Goal: Information Seeking & Learning: Learn about a topic

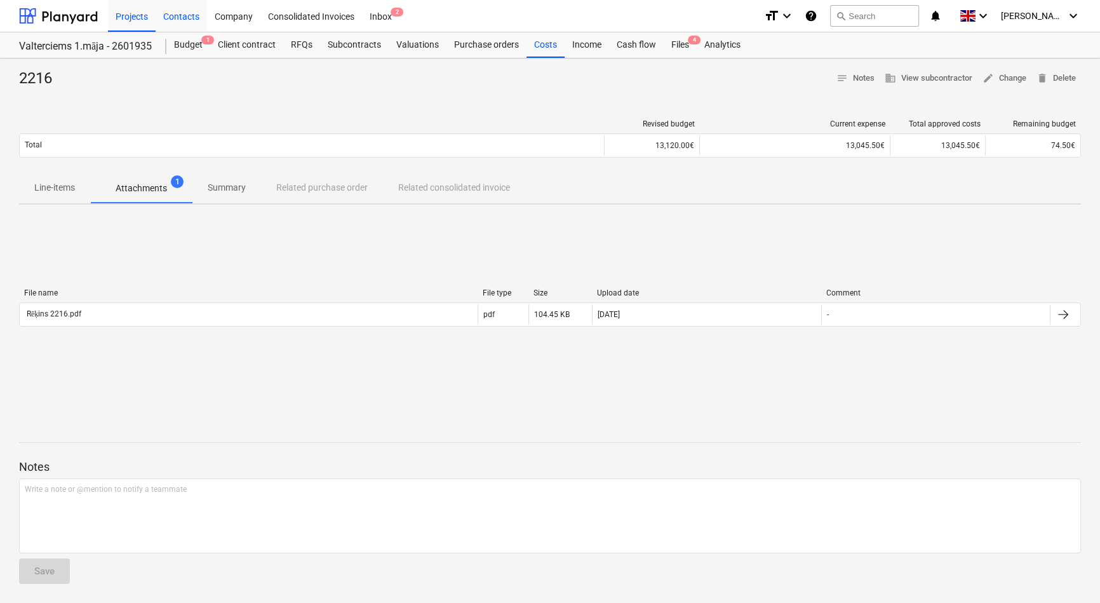
click at [179, 17] on div "Contacts" at bounding box center [181, 15] width 51 height 32
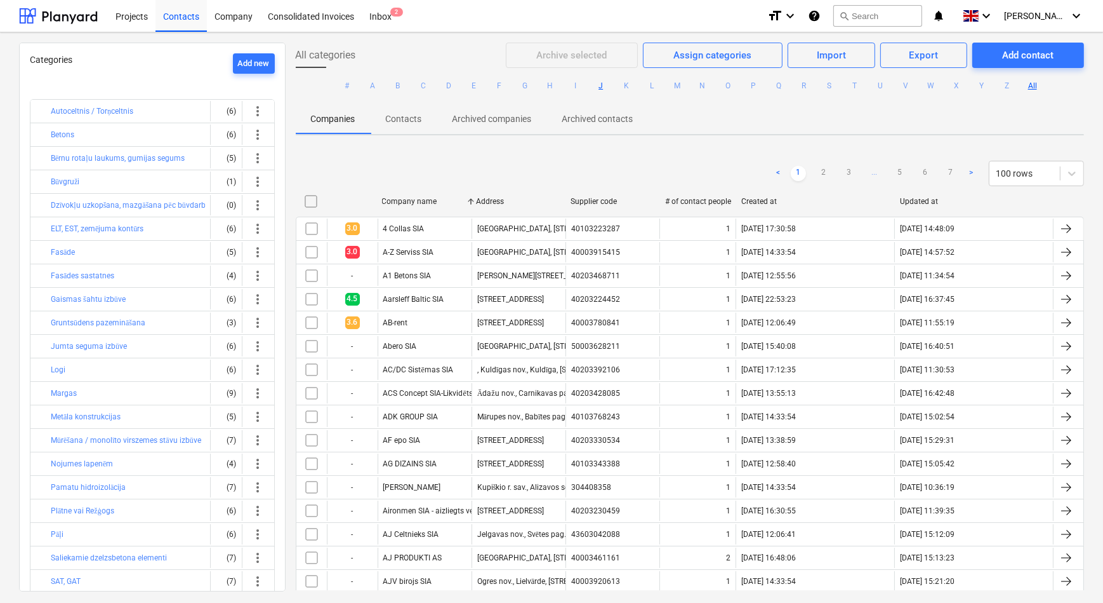
click at [599, 83] on button "J" at bounding box center [601, 85] width 15 height 15
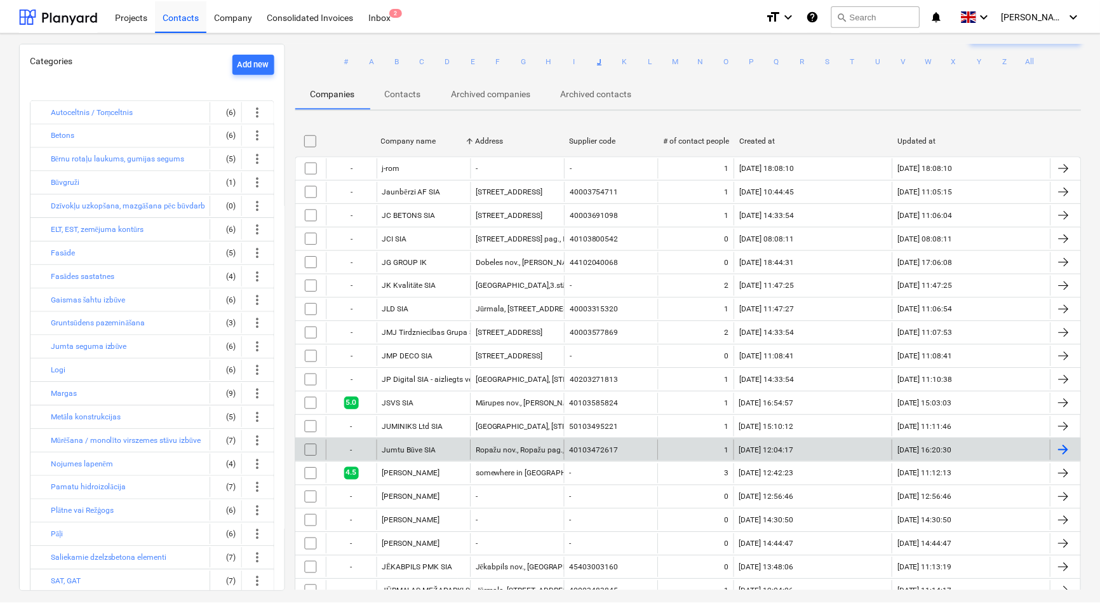
scroll to position [62, 0]
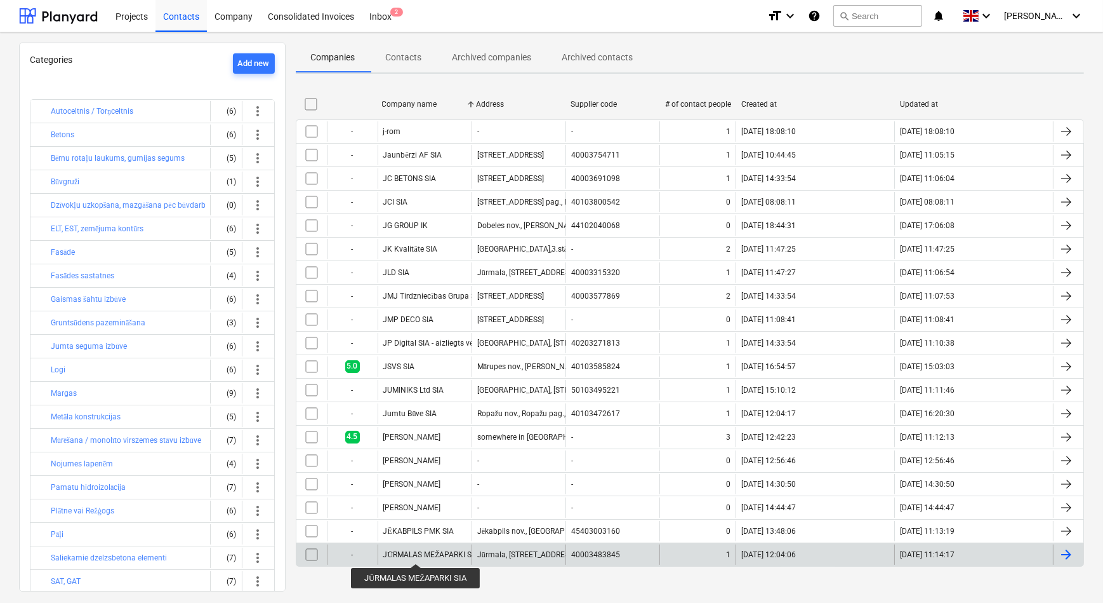
click at [416, 552] on div "JŪRMALAS MEŽAPARKI SIA" at bounding box center [431, 555] width 96 height 10
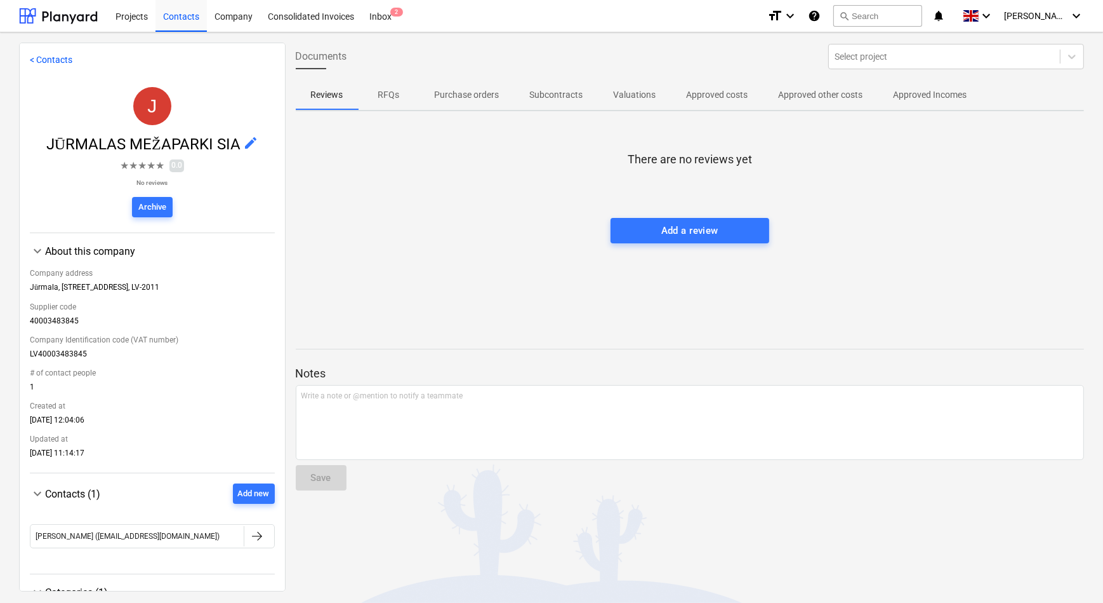
click at [38, 495] on span "keyboard_arrow_down" at bounding box center [37, 493] width 15 height 15
click at [38, 495] on span "keyboard_arrow_right" at bounding box center [37, 493] width 15 height 15
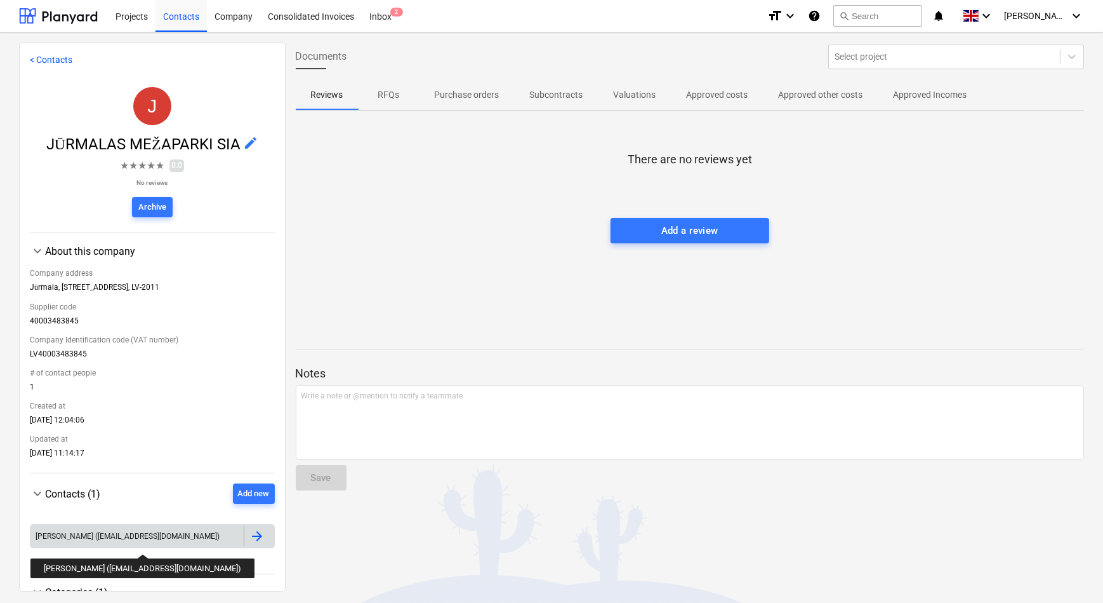
click at [111, 540] on div "[PERSON_NAME] ([EMAIL_ADDRESS][DOMAIN_NAME])" at bounding box center [128, 535] width 184 height 9
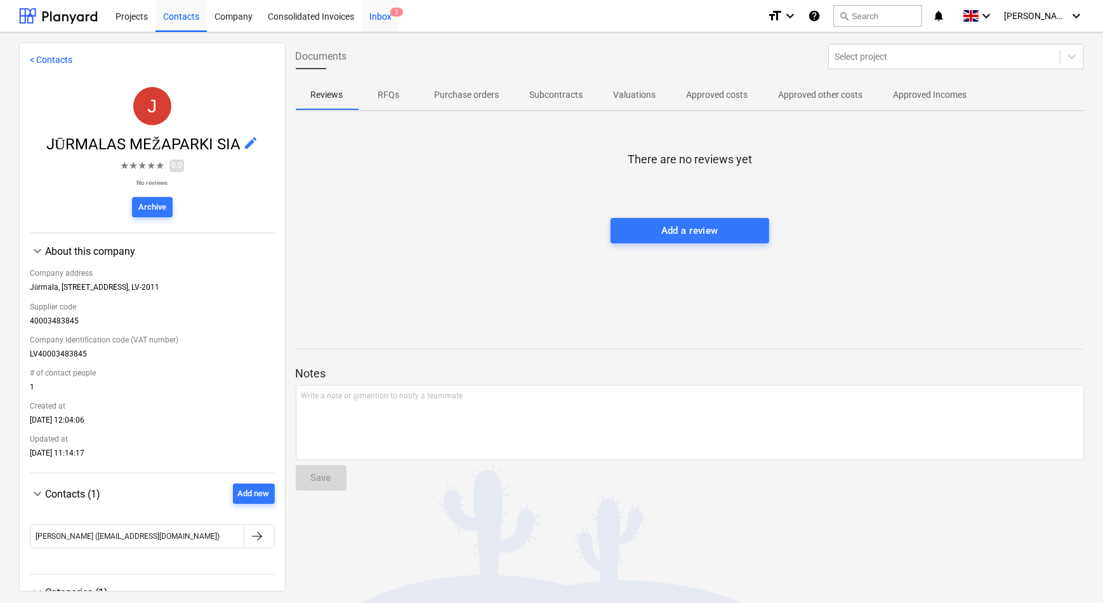
click at [387, 15] on div "Inbox 2" at bounding box center [380, 15] width 37 height 32
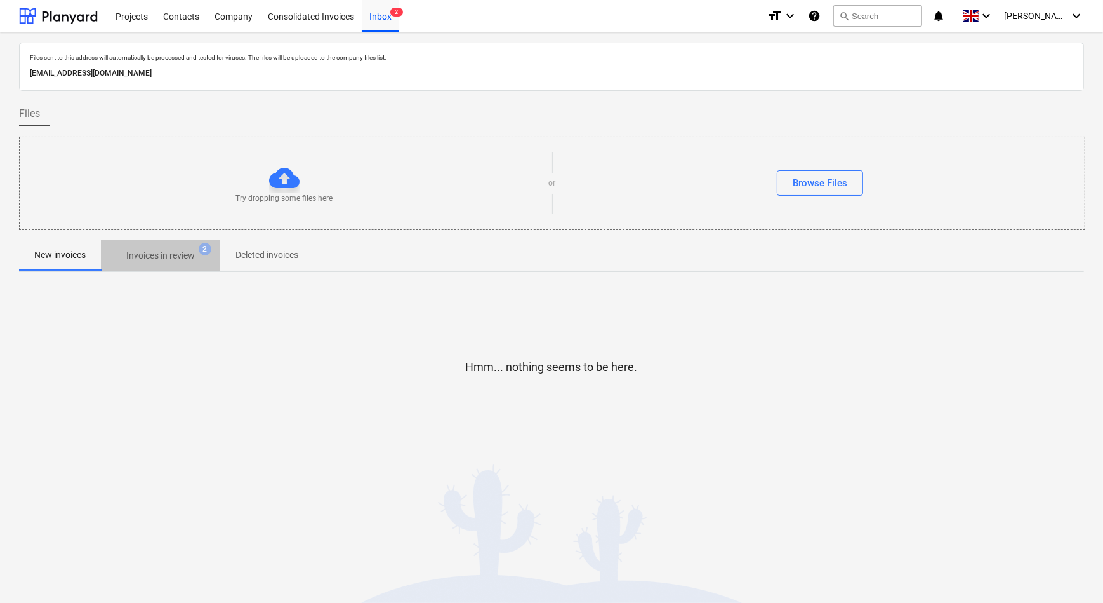
click at [154, 259] on p "Invoices in review" at bounding box center [160, 255] width 69 height 13
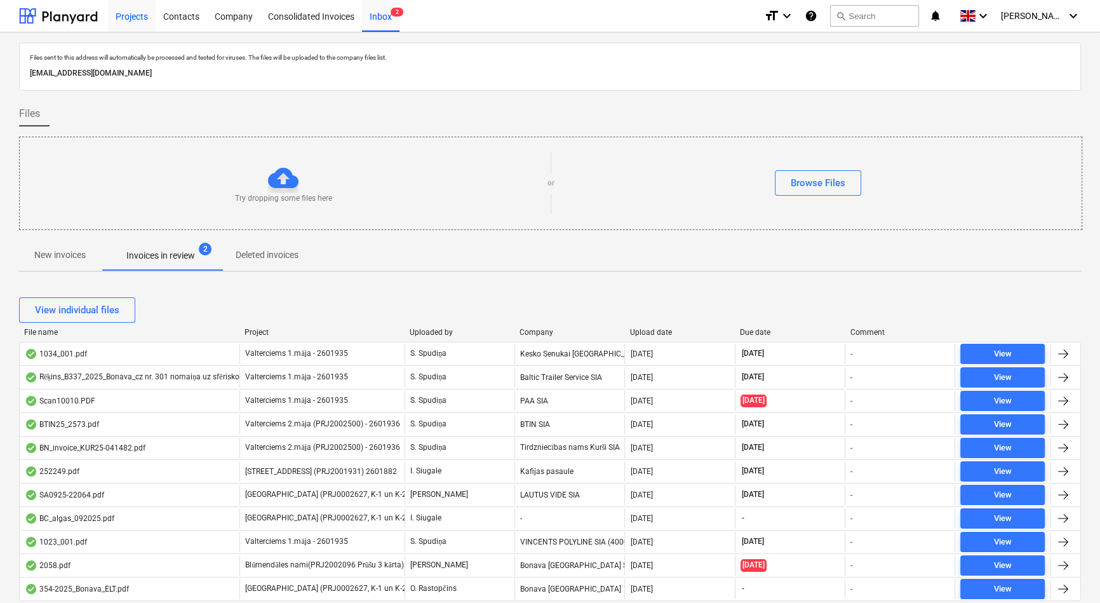
click at [137, 19] on div "Projects" at bounding box center [132, 15] width 48 height 32
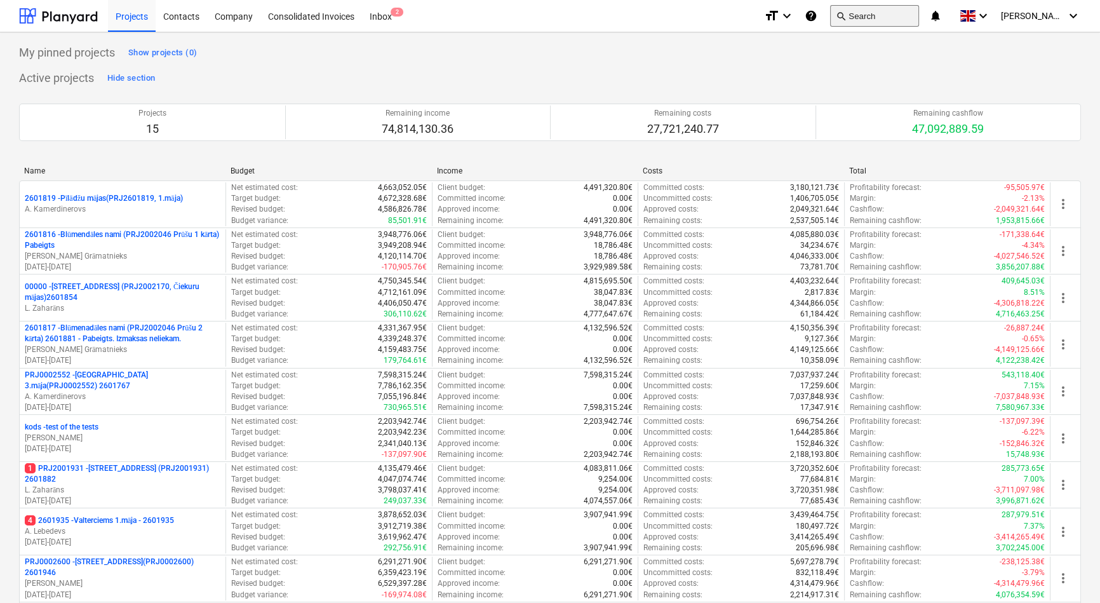
click at [889, 13] on button "search Search" at bounding box center [874, 16] width 89 height 22
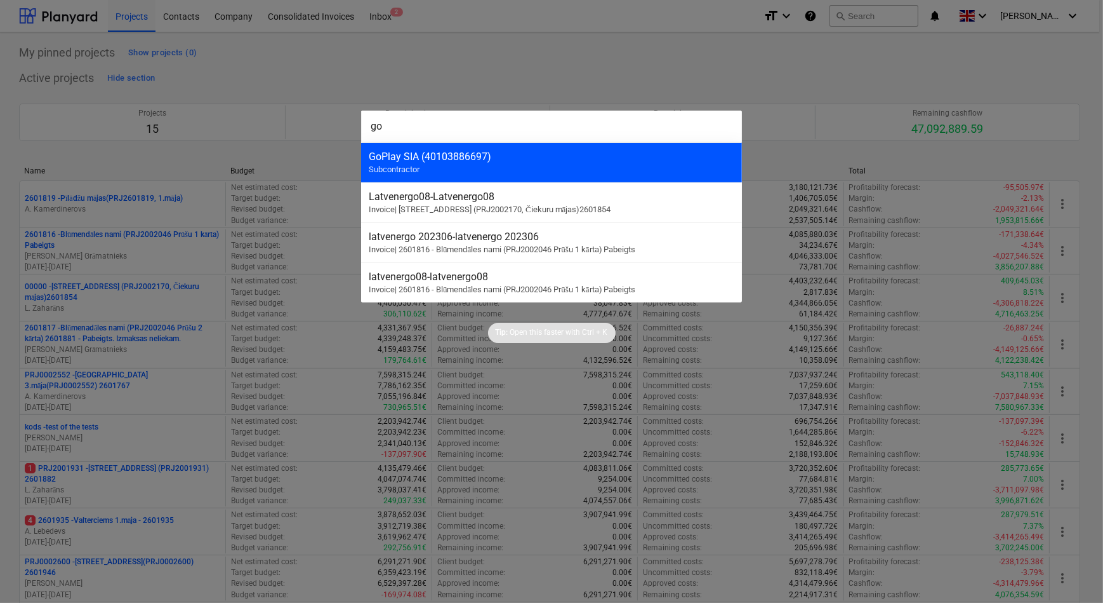
type input "go"
click at [508, 154] on div "GoPlay SIA (40103886697)" at bounding box center [552, 156] width 366 height 12
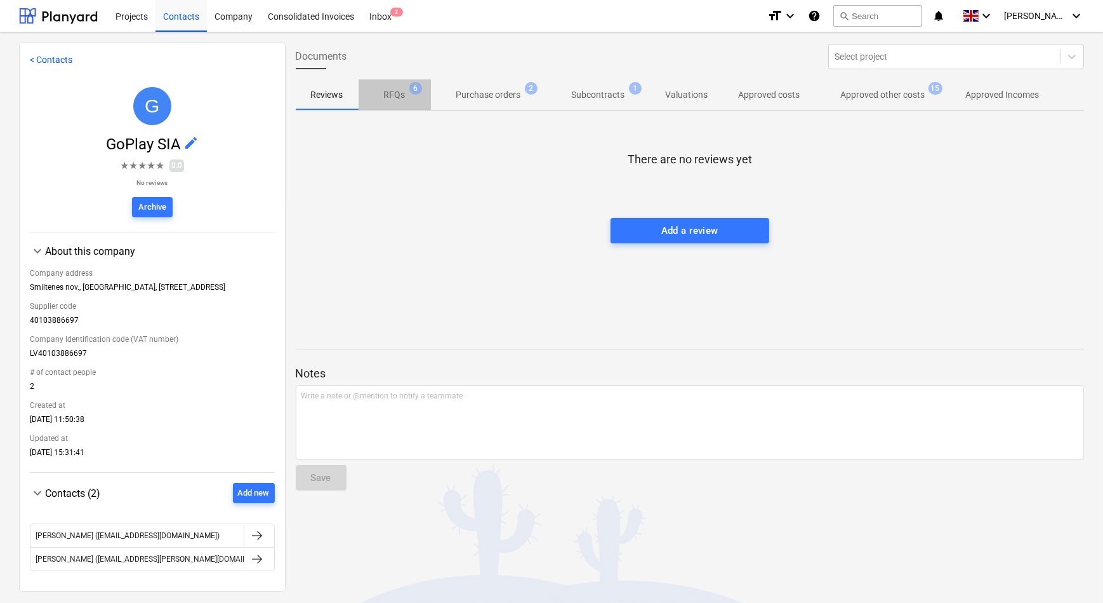
click at [398, 99] on p "RFQs" at bounding box center [395, 94] width 22 height 13
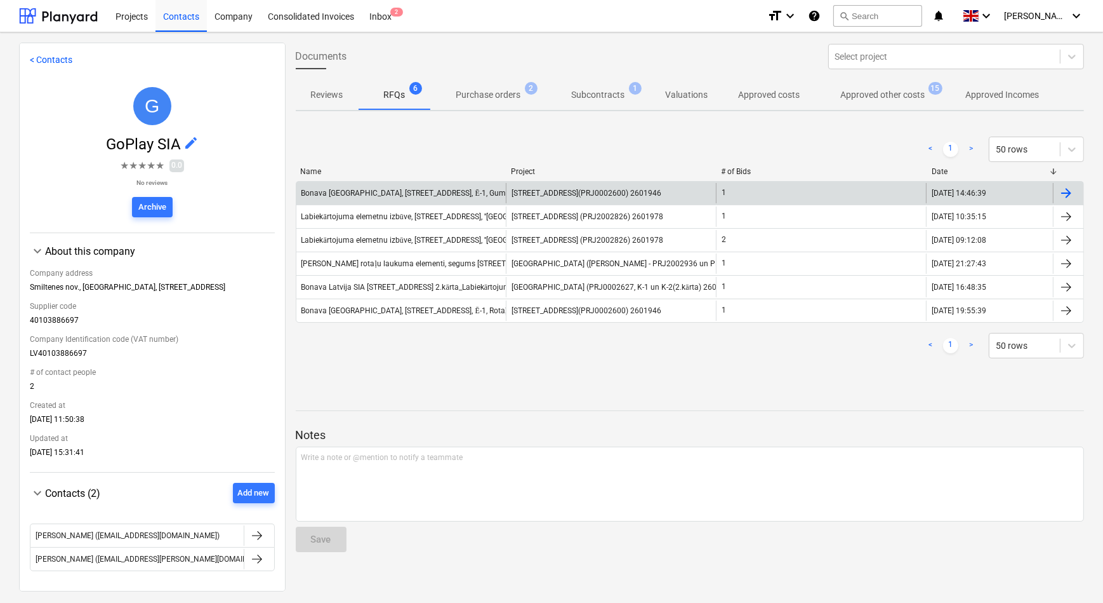
click at [450, 193] on div "Bonava [GEOGRAPHIC_DATA], [STREET_ADDRESS], Ē-1, Gumijas segums" at bounding box center [425, 194] width 246 height 10
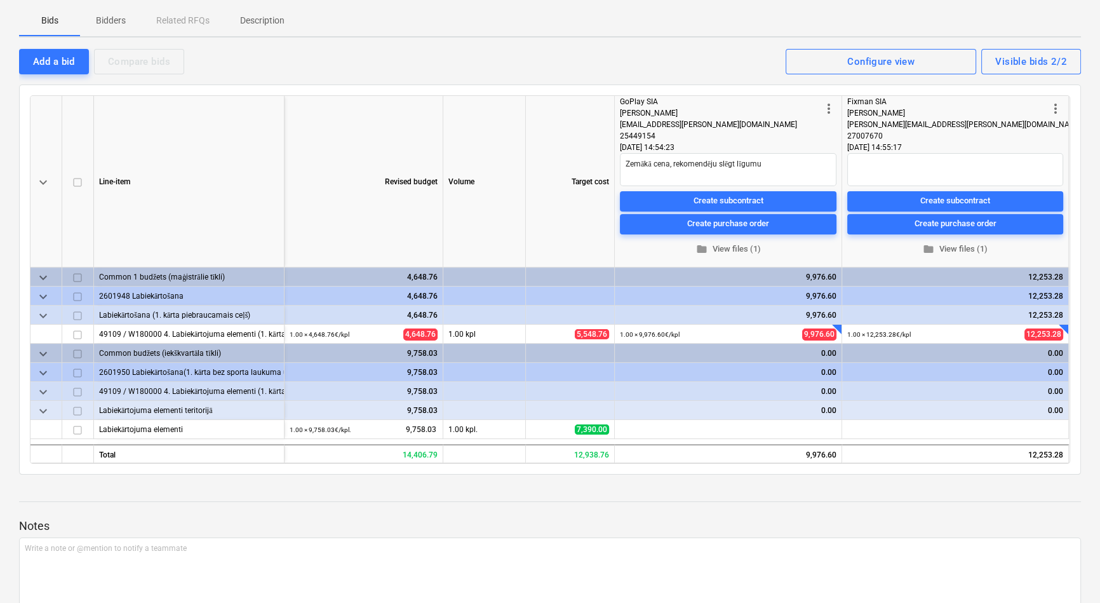
scroll to position [173, 0]
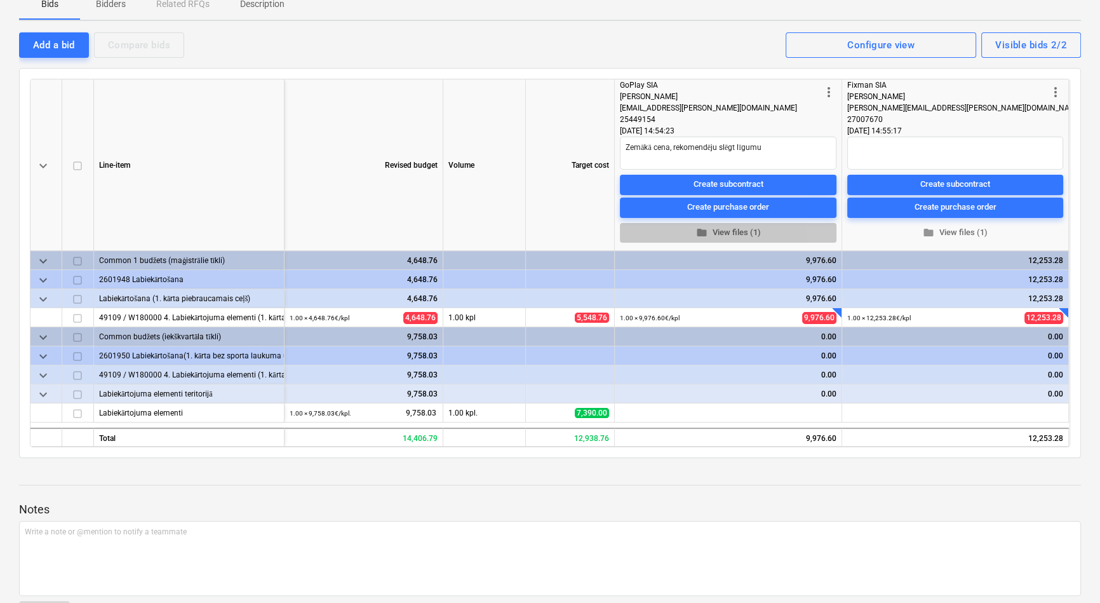
click at [731, 230] on span "folder View files (1)" at bounding box center [728, 232] width 206 height 15
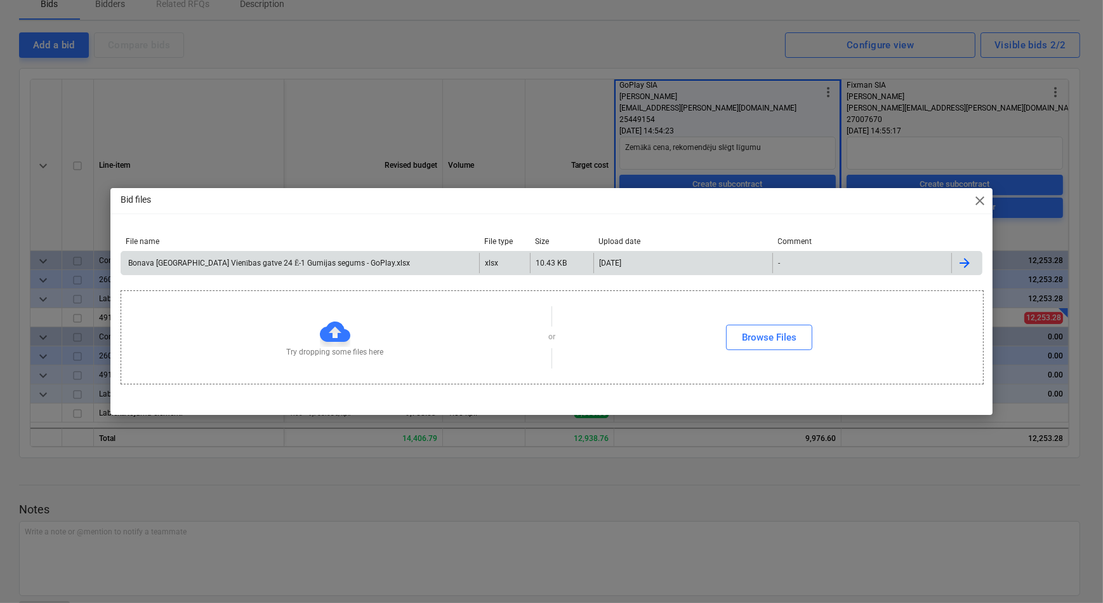
click at [231, 264] on div "Bonava [GEOGRAPHIC_DATA] Vienības gatve 24 Ē-1 Gumijas segums - GoPlay.xlsx" at bounding box center [268, 263] width 284 height 10
click at [979, 199] on span "close" at bounding box center [980, 200] width 15 height 15
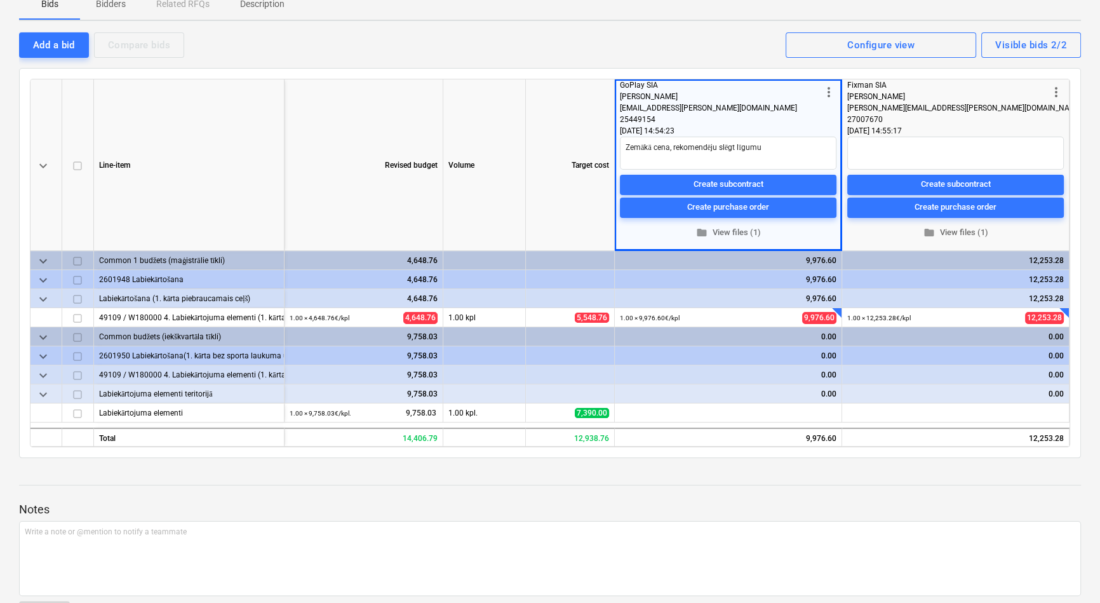
scroll to position [0, 0]
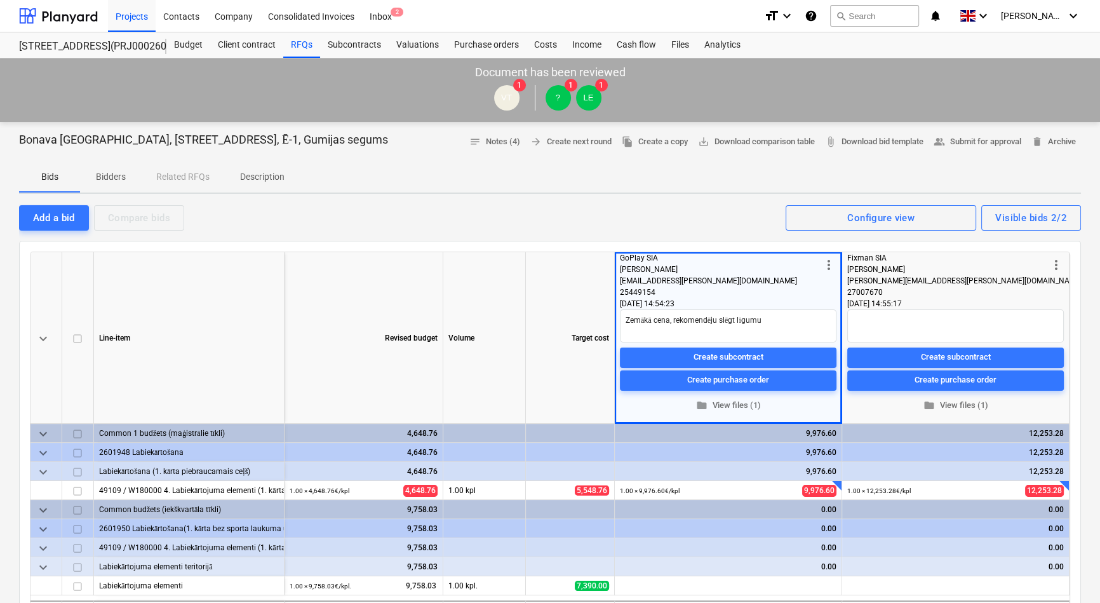
click at [102, 177] on p "Bidders" at bounding box center [110, 176] width 30 height 13
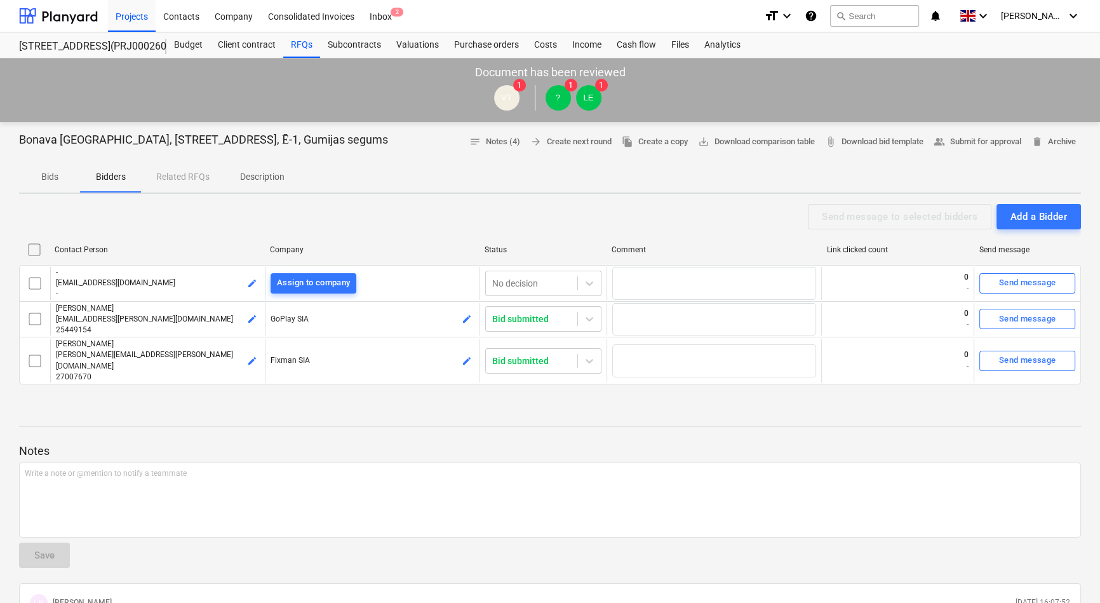
click at [44, 182] on p "Bids" at bounding box center [49, 176] width 30 height 13
type textarea "x"
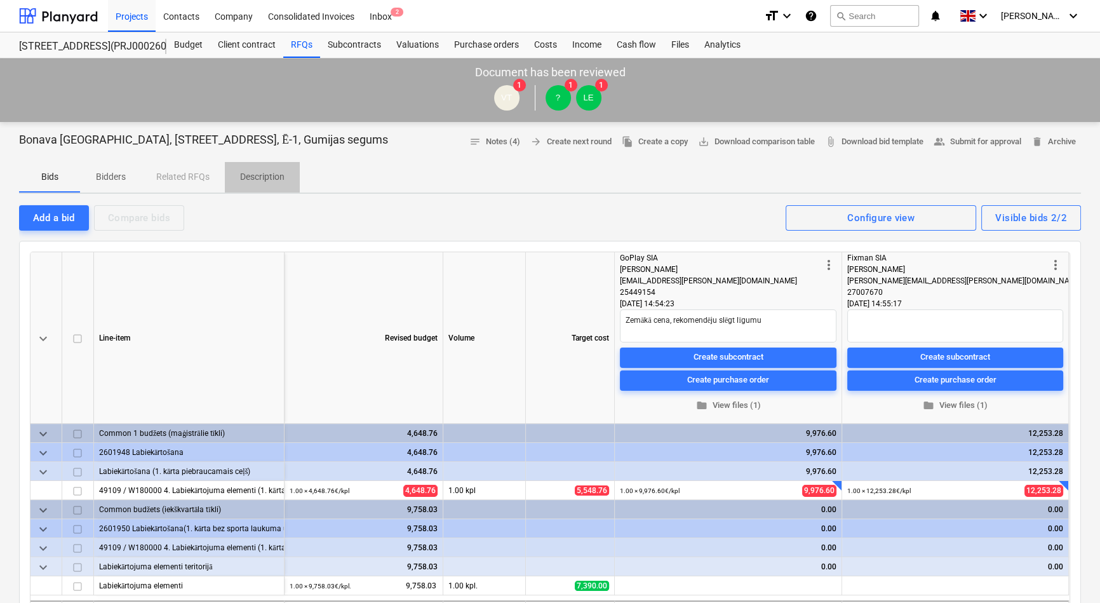
click at [258, 178] on p "Description" at bounding box center [262, 176] width 44 height 13
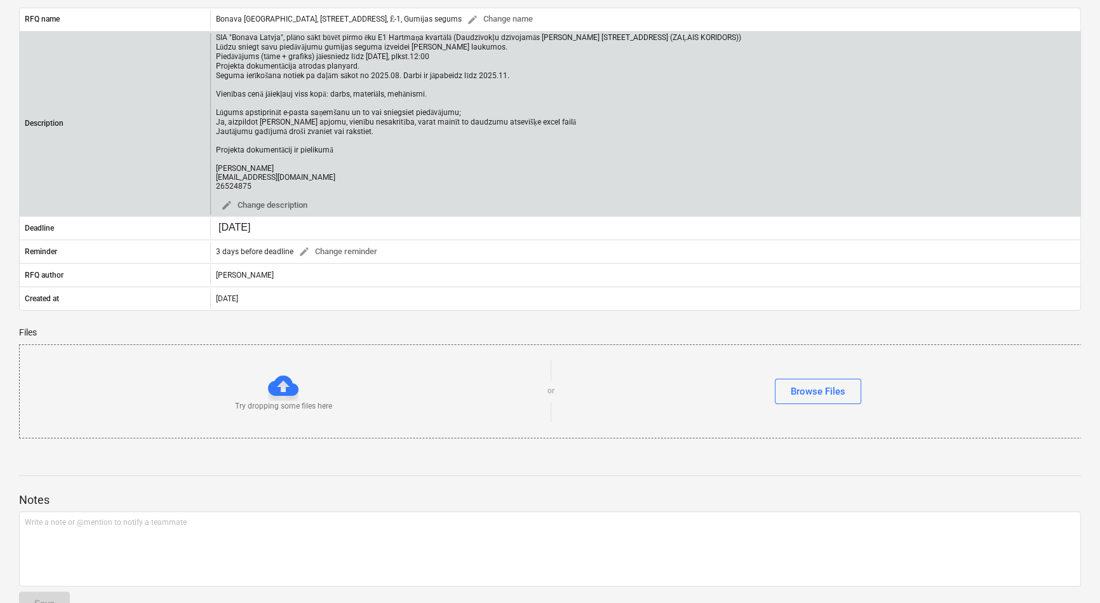
scroll to position [204, 0]
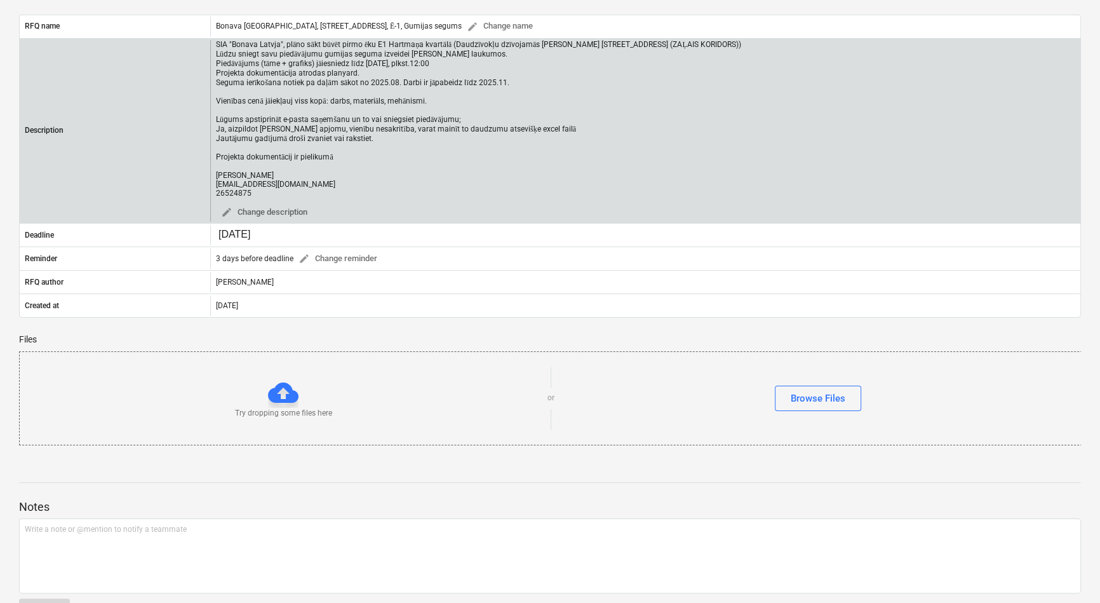
click at [533, 183] on div "SIA "Bonava Latvja", plāno sākt būvēt pirmo ēku E1 Hartmaņa kvartālā (Daudzīvok…" at bounding box center [478, 118] width 525 height 157
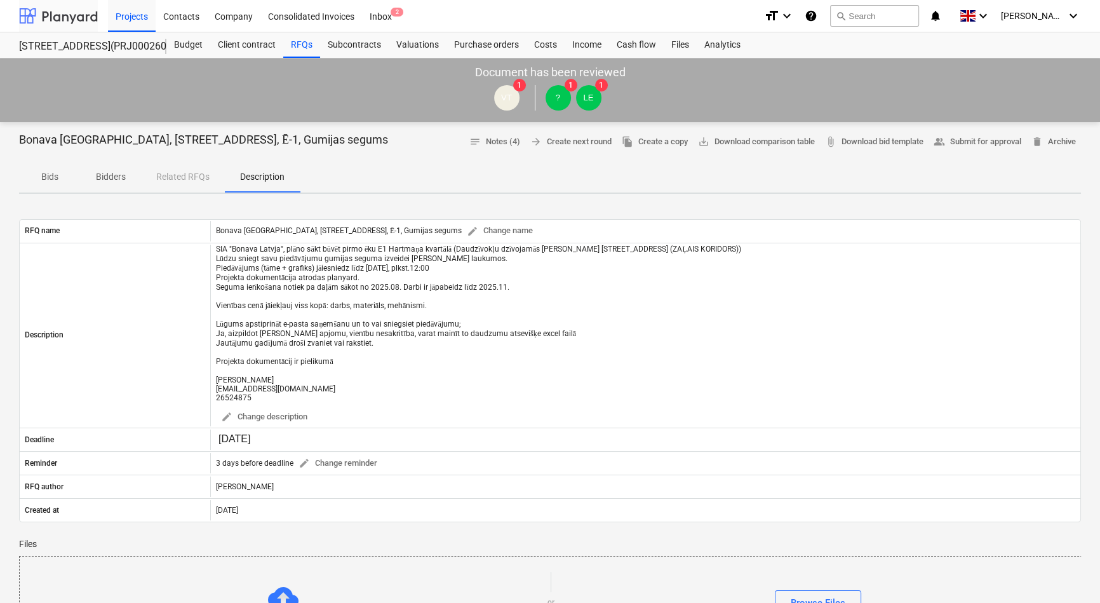
click at [81, 18] on div at bounding box center [58, 16] width 79 height 32
